Goal: Transaction & Acquisition: Purchase product/service

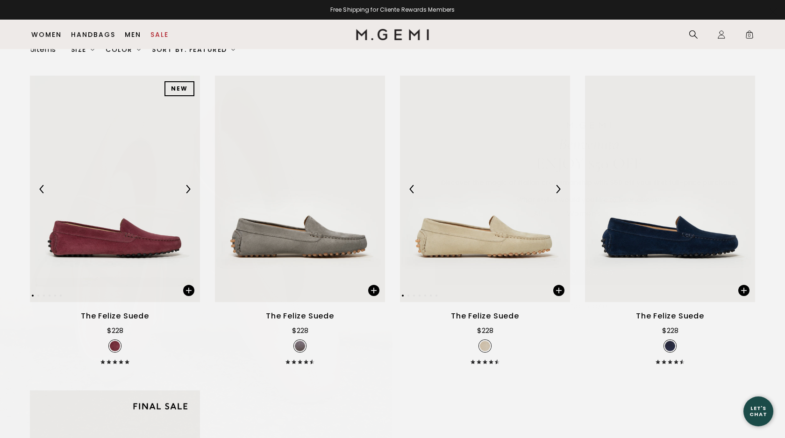
scroll to position [1, 0]
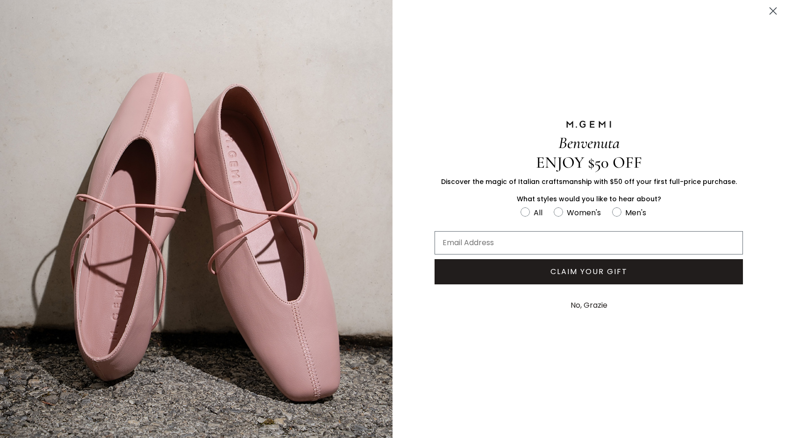
click at [772, 13] on circle "Close dialog" at bounding box center [772, 10] width 15 height 15
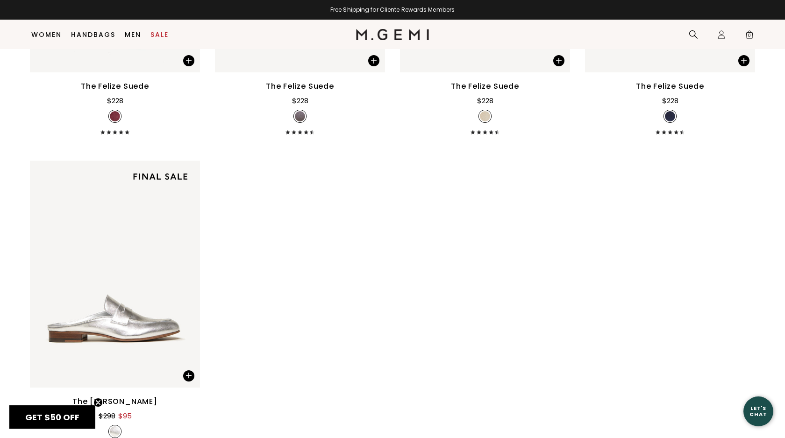
scroll to position [121, 0]
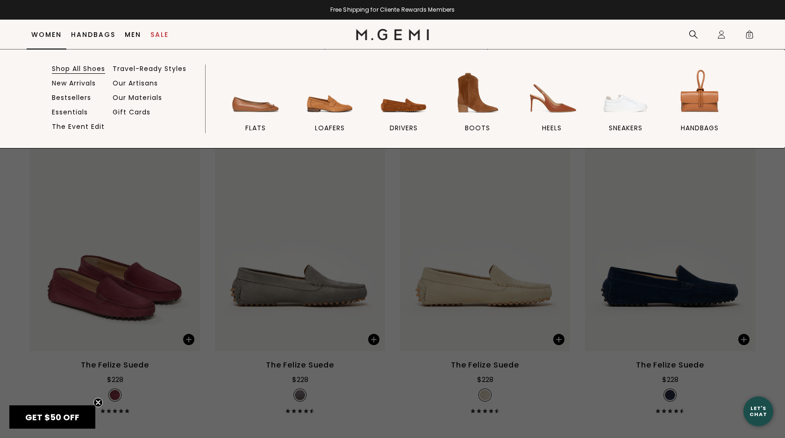
click at [85, 66] on link "Shop All Shoes" at bounding box center [78, 68] width 53 height 8
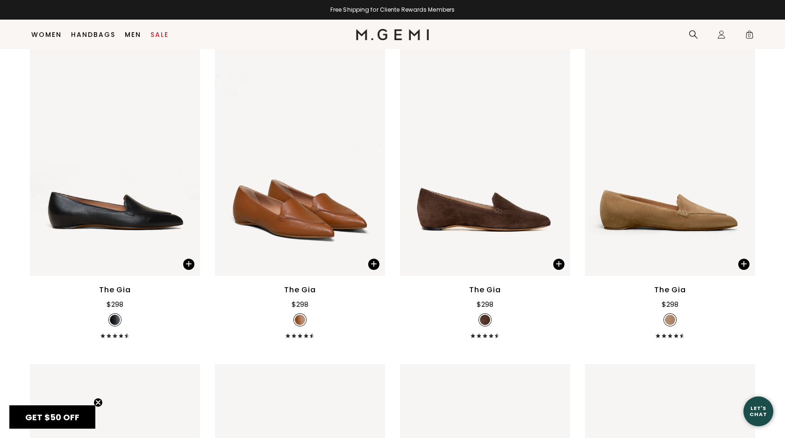
scroll to position [3261, 0]
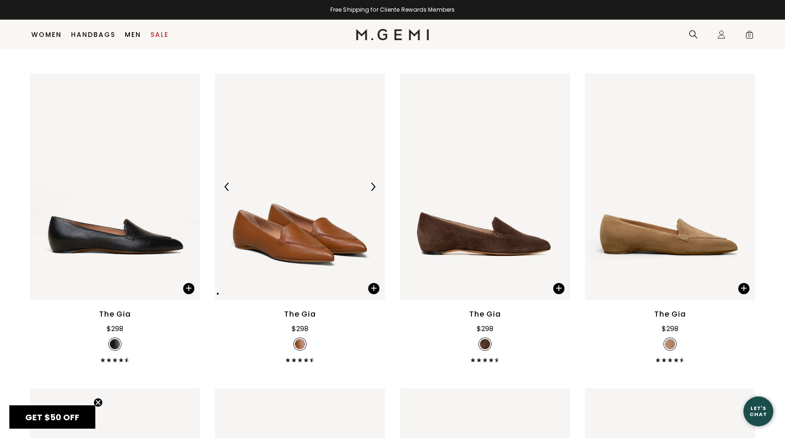
click at [374, 187] on img at bounding box center [373, 187] width 8 height 8
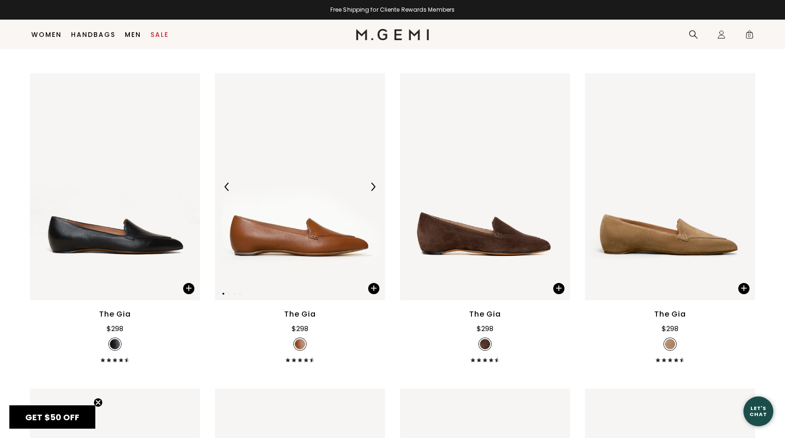
click at [374, 187] on img at bounding box center [373, 187] width 8 height 8
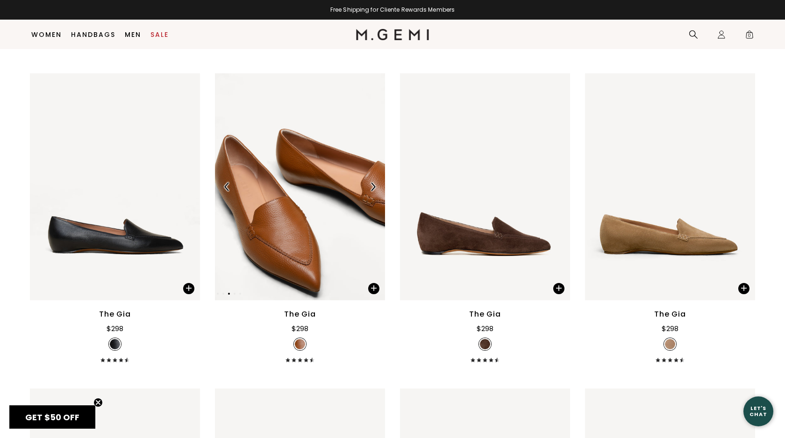
click at [374, 187] on img at bounding box center [373, 187] width 8 height 8
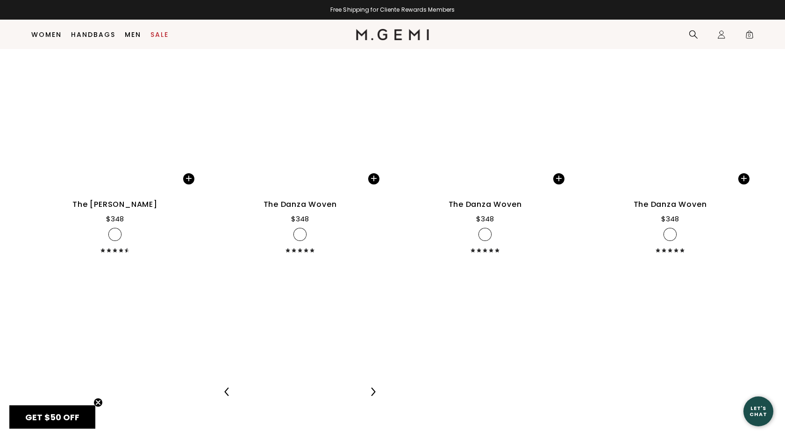
scroll to position [5200, 0]
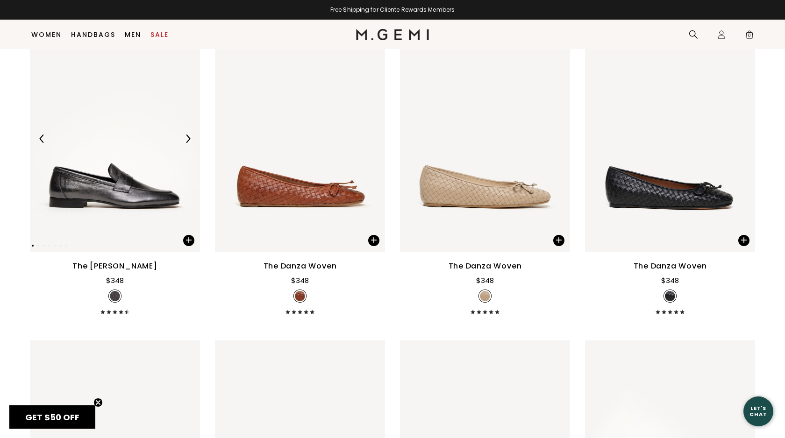
click at [189, 140] on img at bounding box center [188, 139] width 8 height 8
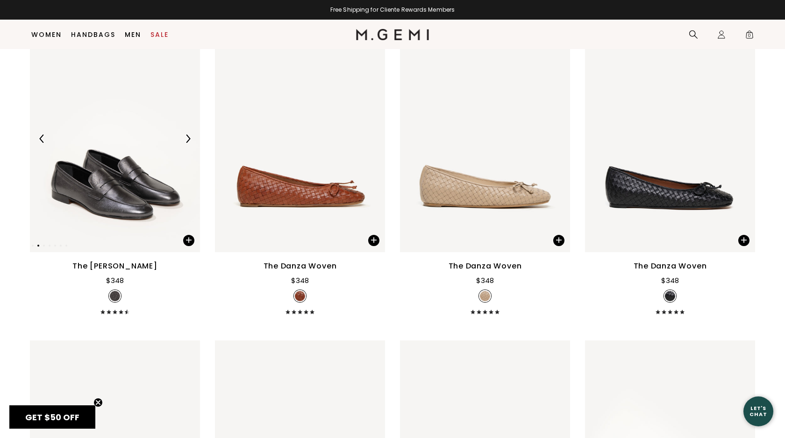
click at [189, 140] on img at bounding box center [188, 139] width 8 height 8
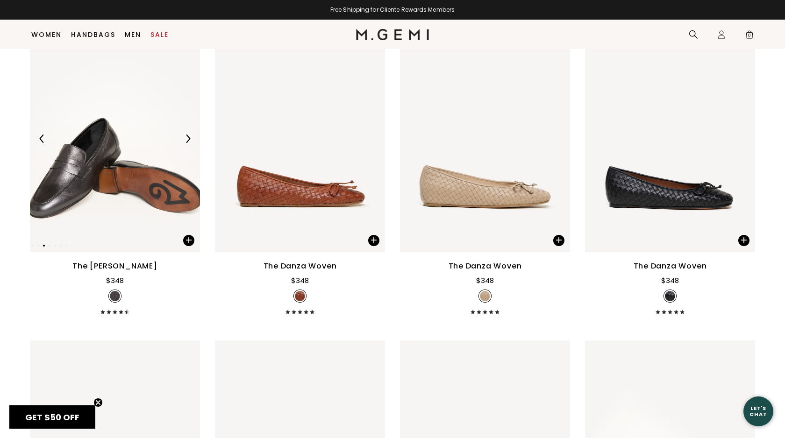
click at [189, 140] on img at bounding box center [188, 139] width 8 height 8
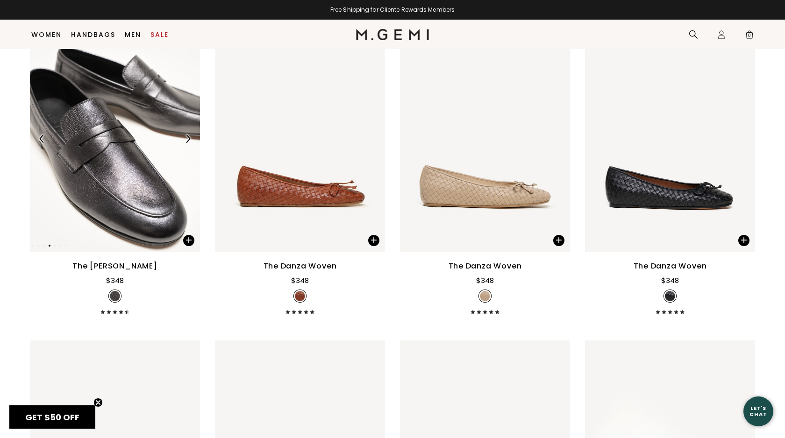
click at [189, 140] on img at bounding box center [188, 139] width 8 height 8
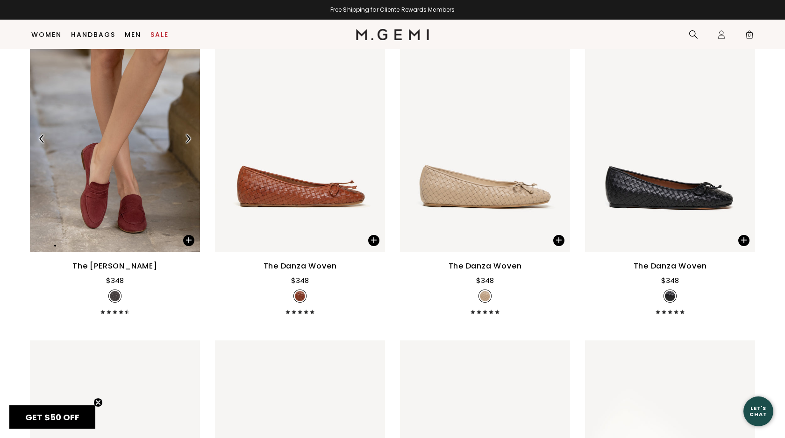
click at [189, 140] on img at bounding box center [188, 139] width 8 height 8
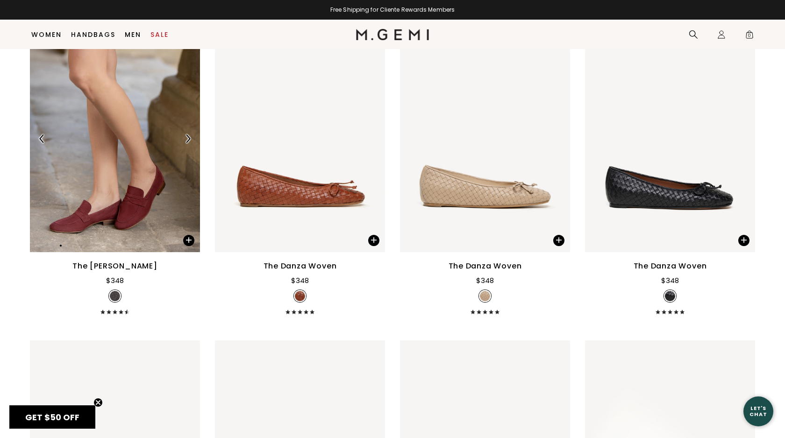
click at [189, 140] on img at bounding box center [188, 139] width 8 height 8
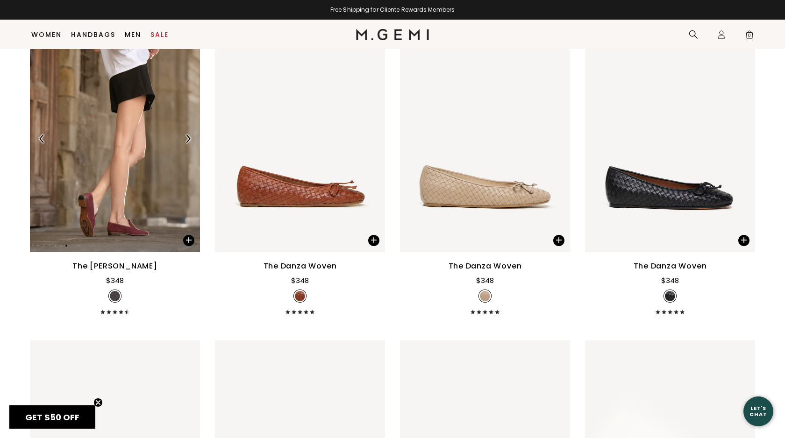
click at [189, 140] on img at bounding box center [188, 139] width 8 height 8
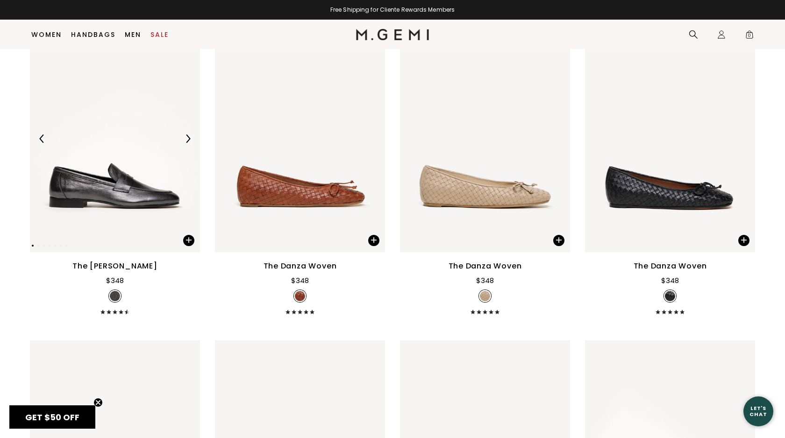
click at [189, 140] on img at bounding box center [188, 139] width 8 height 8
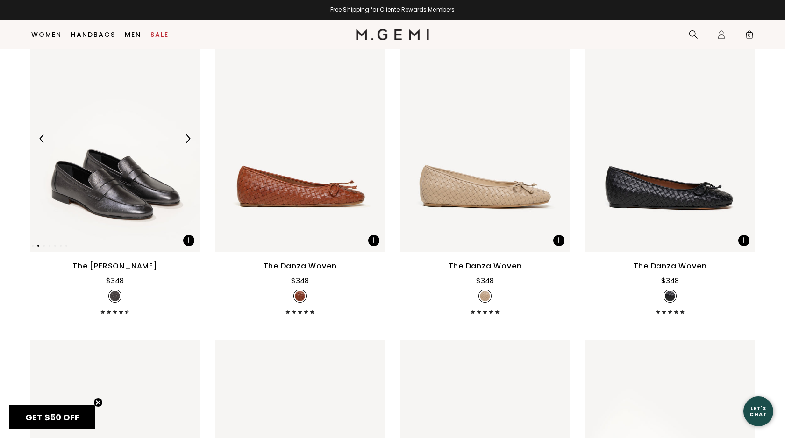
click at [189, 140] on img at bounding box center [188, 139] width 8 height 8
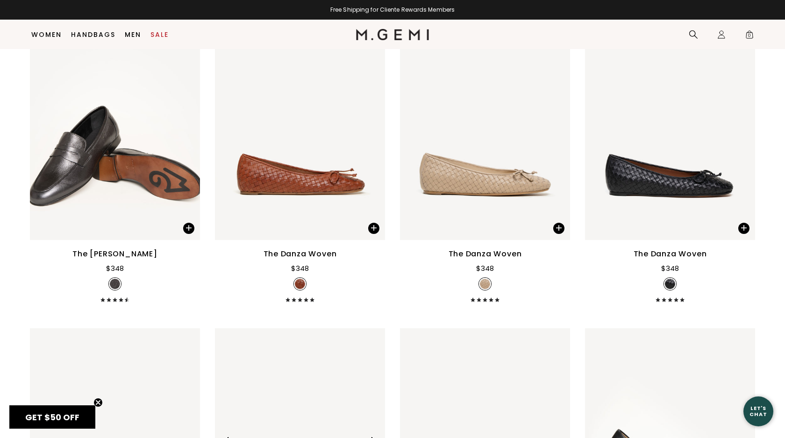
scroll to position [5196, 0]
